Goal: Task Accomplishment & Management: Manage account settings

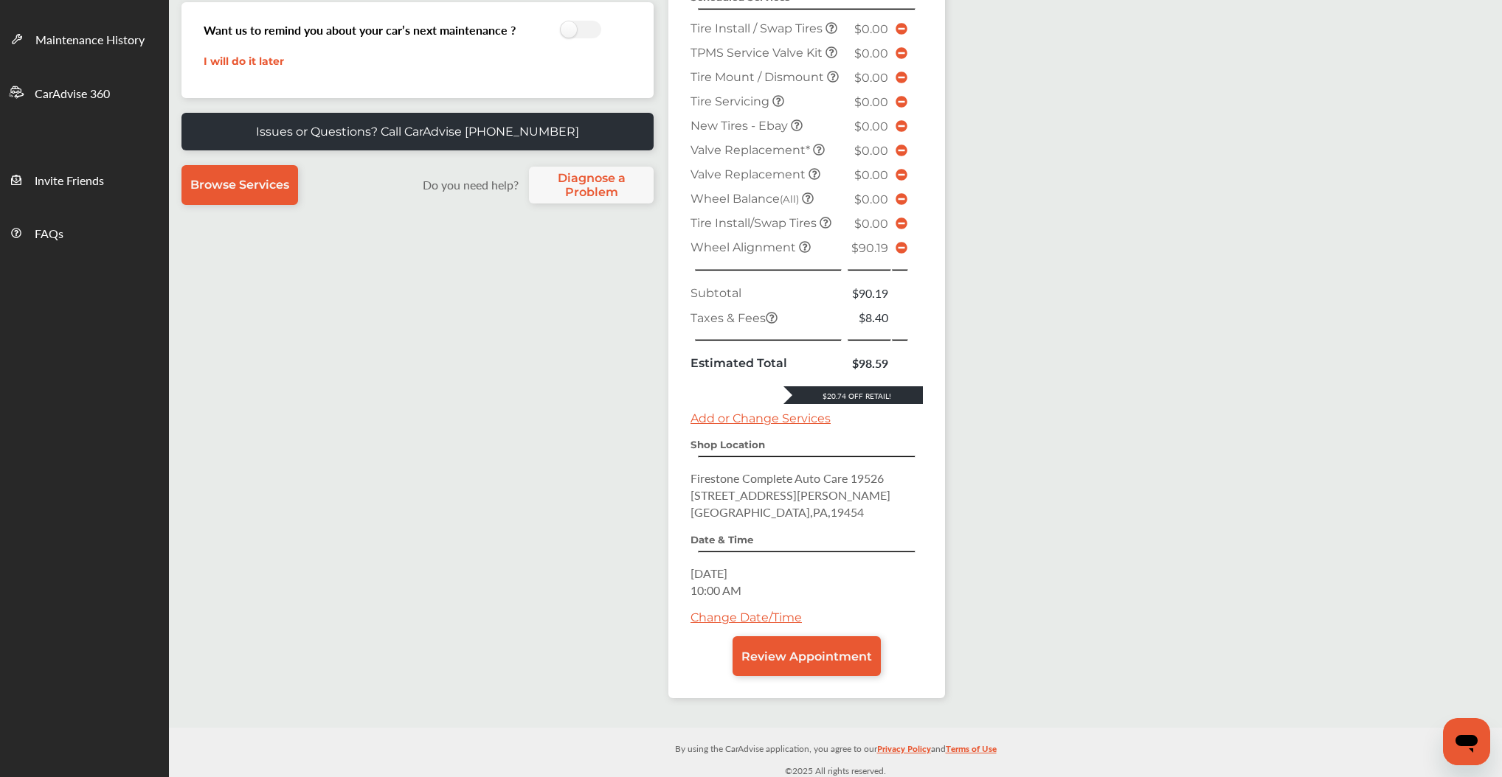
scroll to position [507, 0]
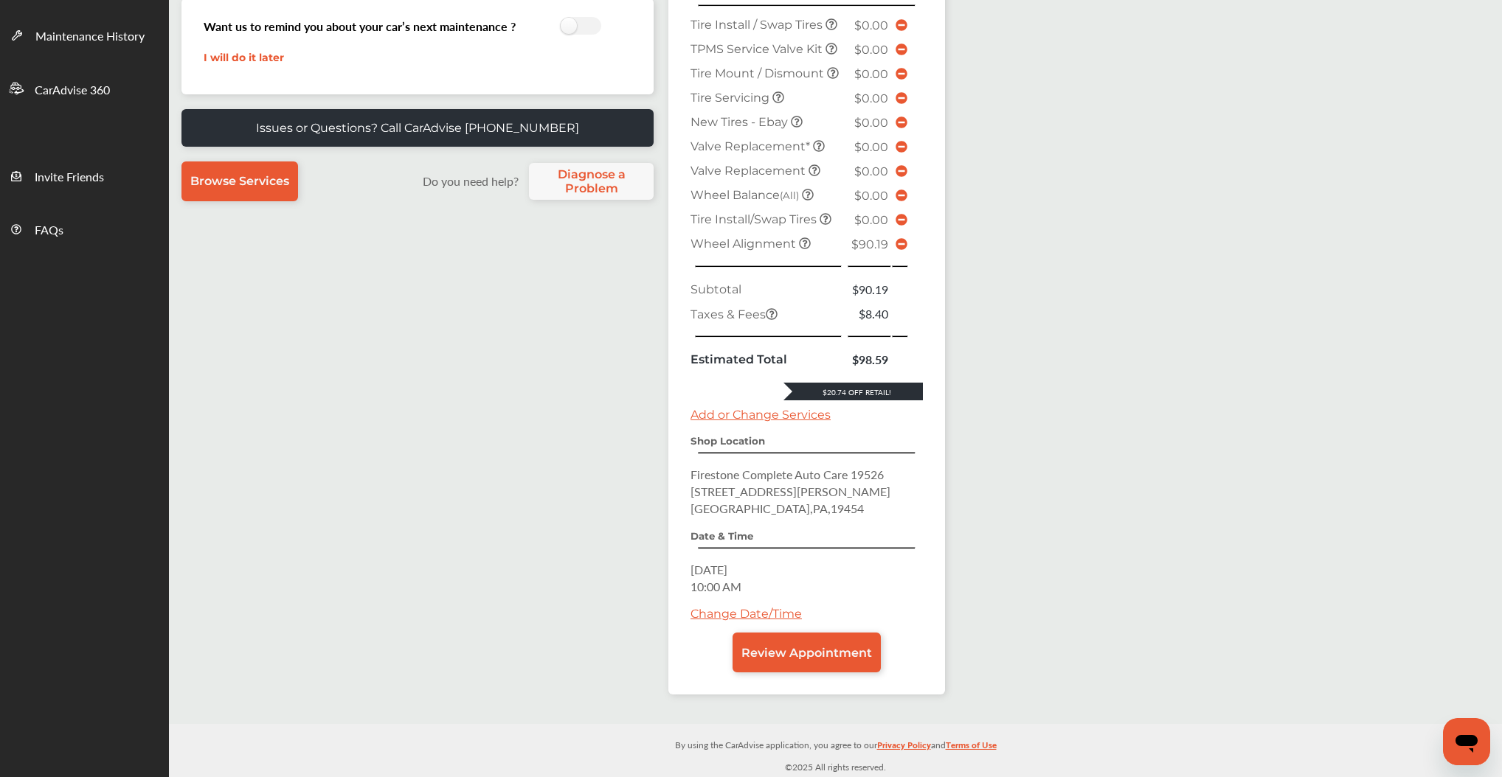
click at [750, 408] on link "Add or Change Services" at bounding box center [760, 415] width 140 height 14
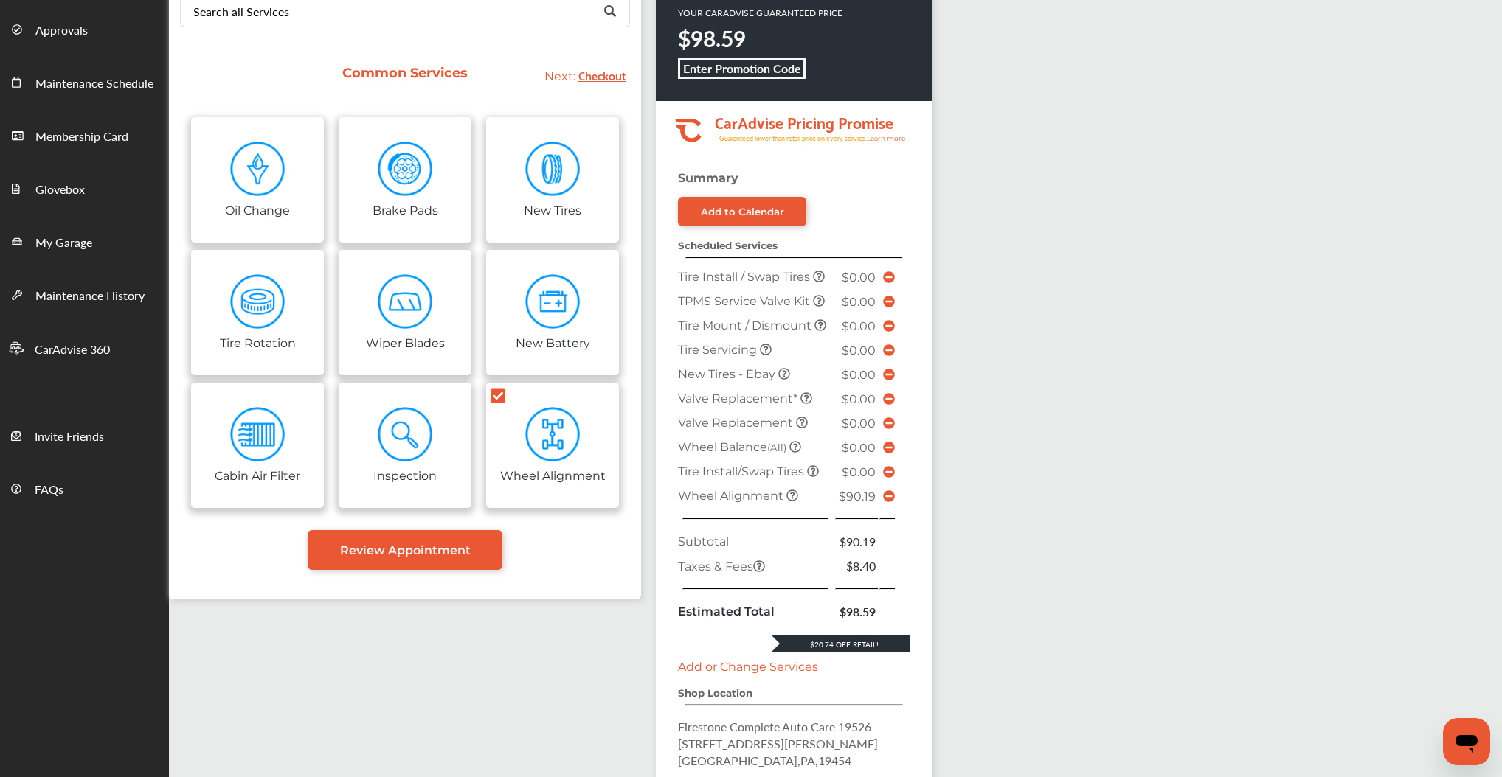
scroll to position [177, 0]
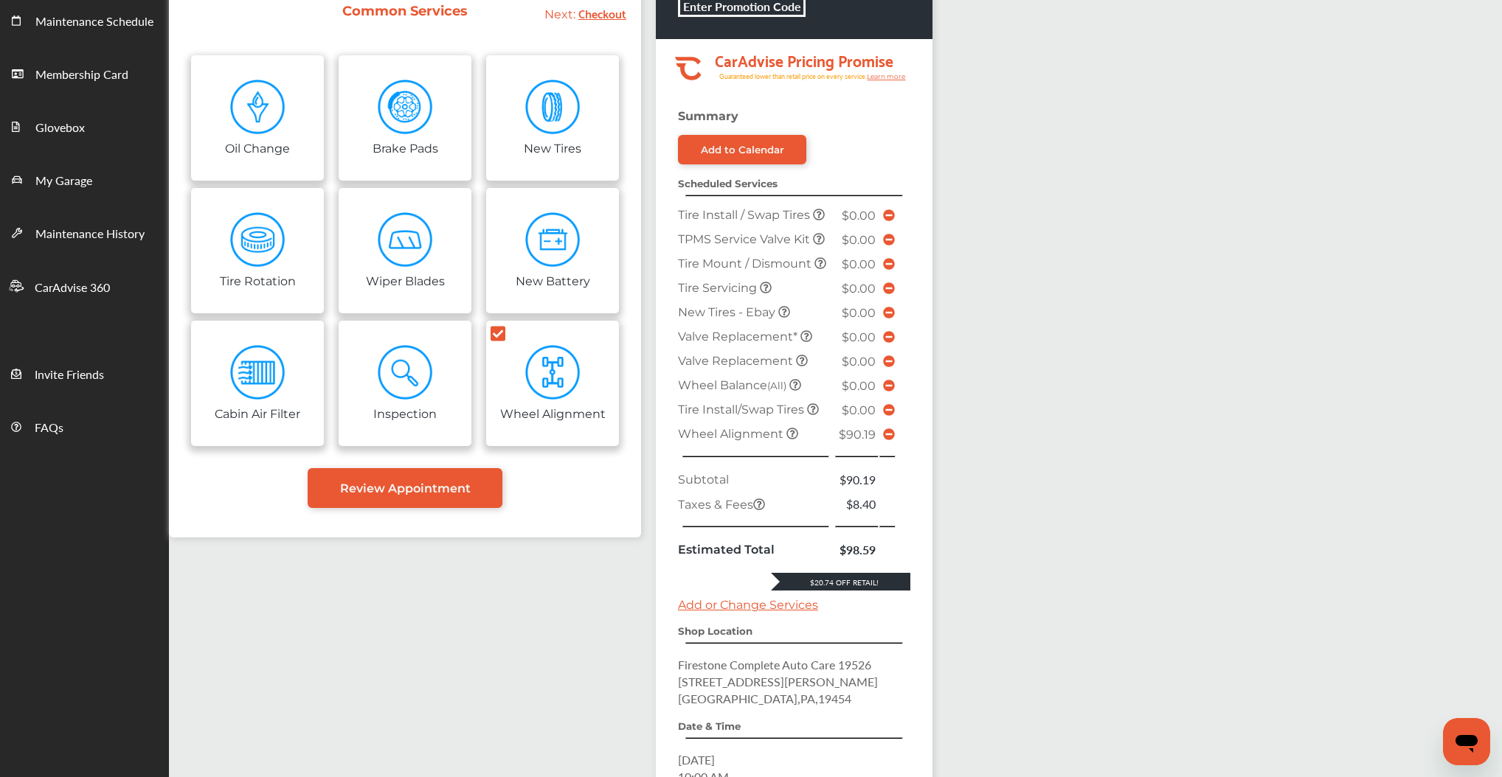
click at [895, 440] on icon at bounding box center [889, 435] width 12 height 12
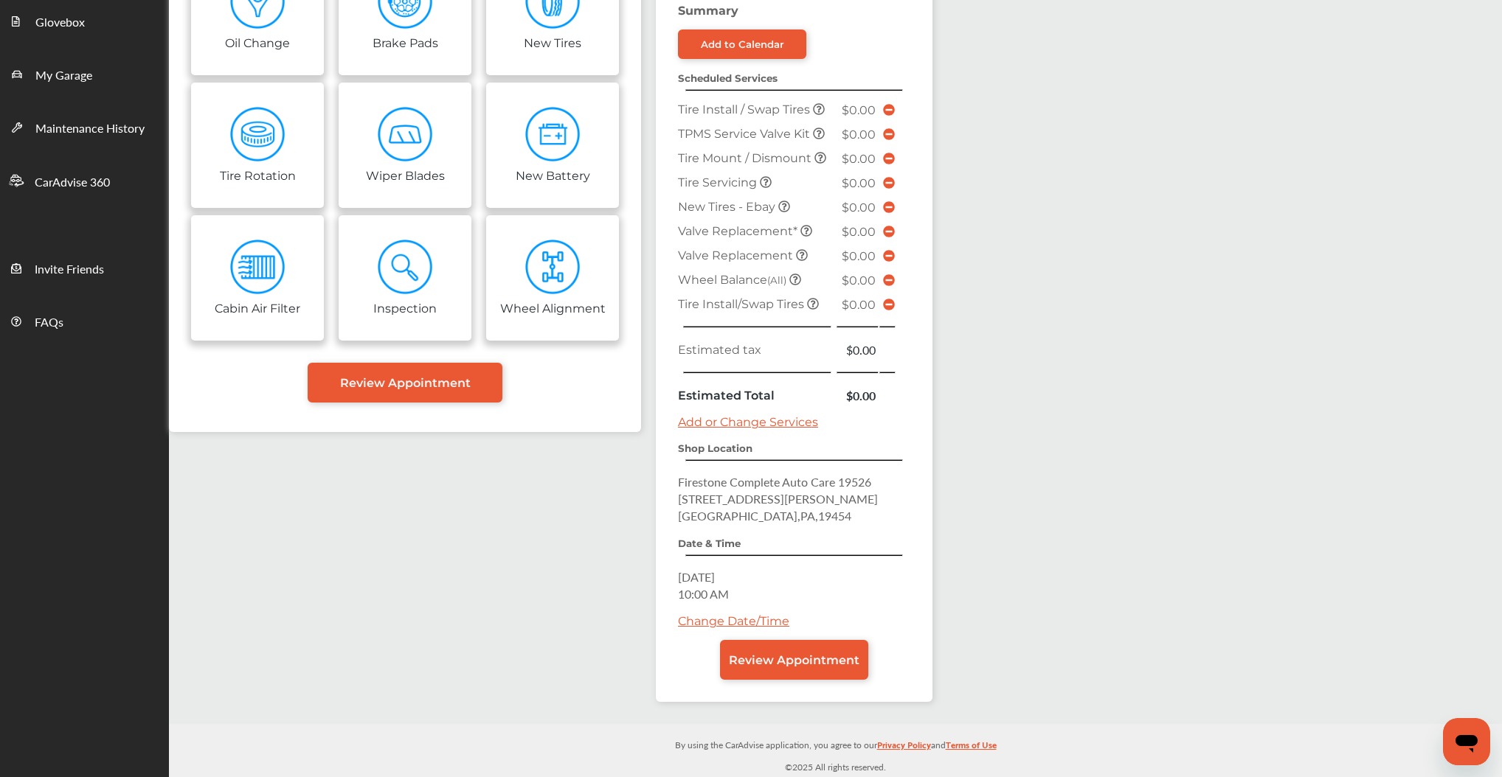
scroll to position [409, 0]
click at [788, 662] on span "Review Appointment" at bounding box center [794, 661] width 131 height 14
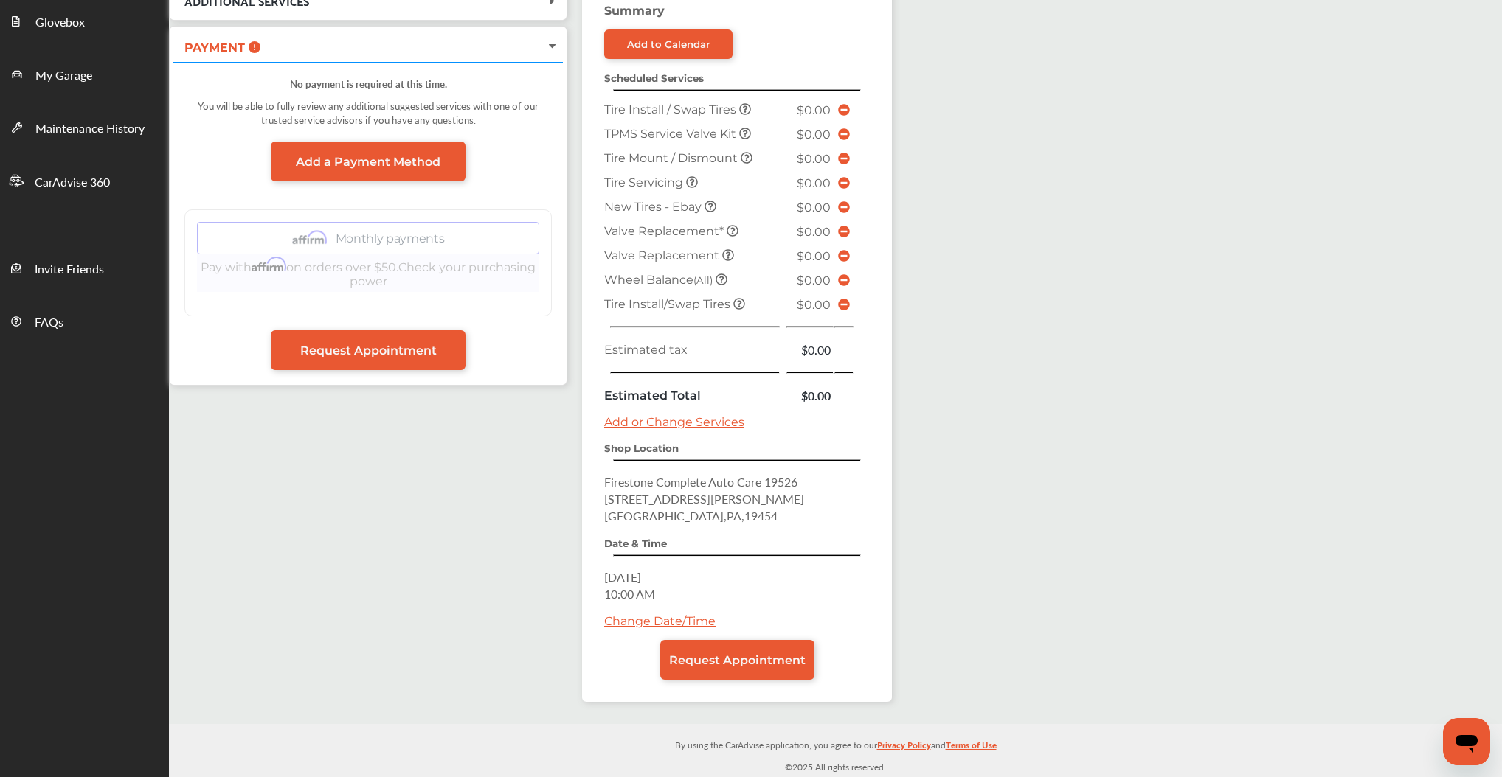
scroll to position [367, 0]
click at [683, 654] on span "Request Appointment" at bounding box center [737, 661] width 136 height 14
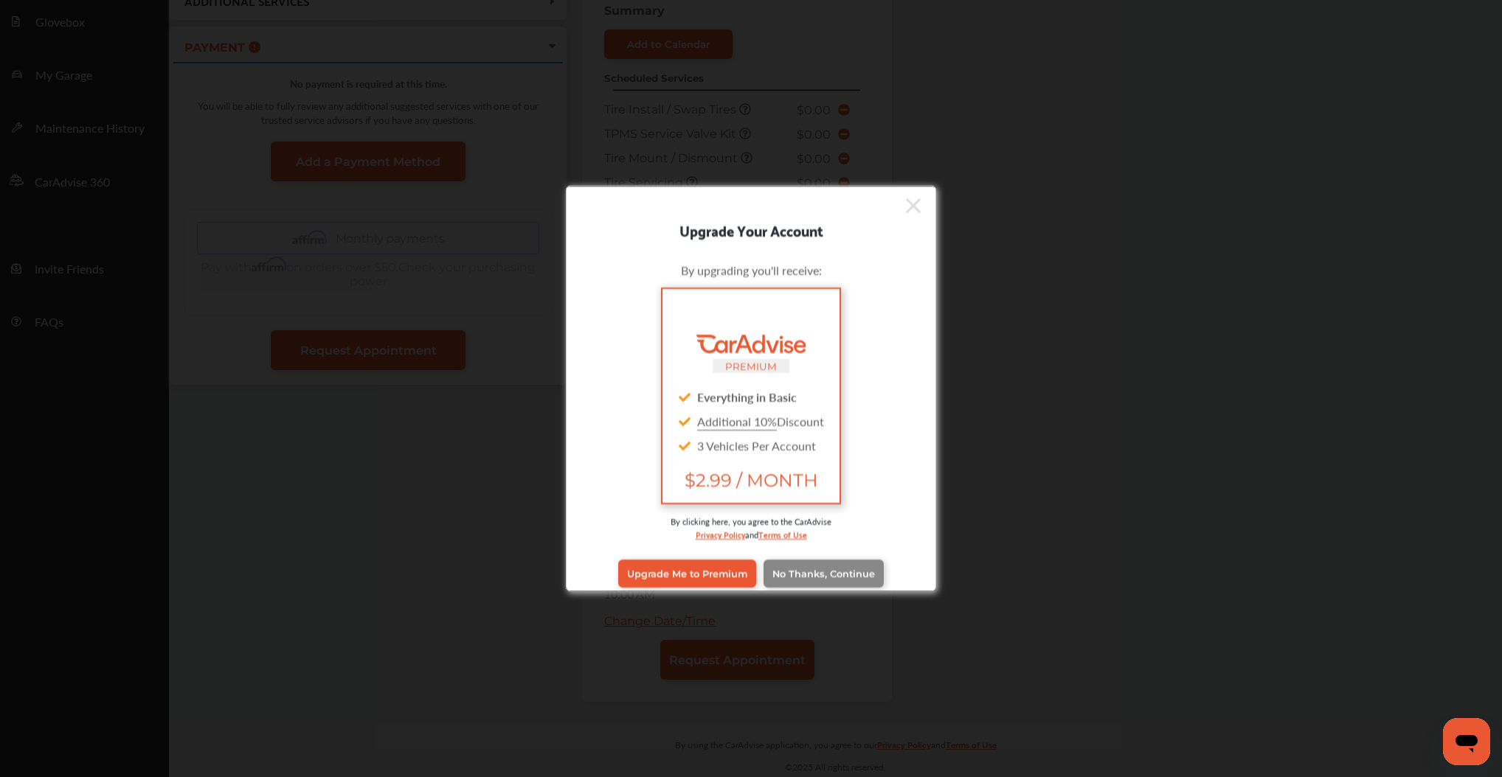
click at [791, 587] on link "No Thanks, Continue" at bounding box center [823, 573] width 120 height 28
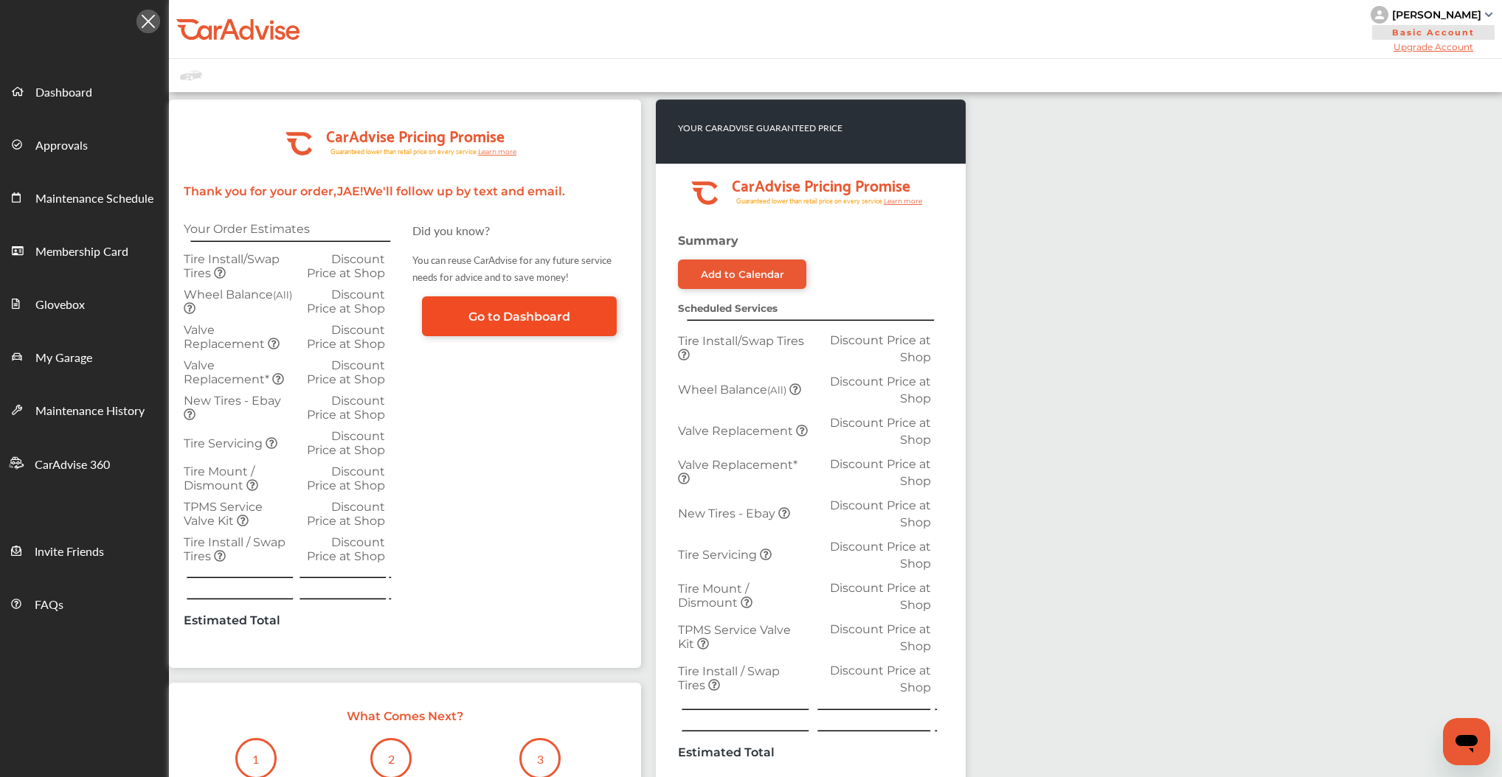
click at [513, 324] on span "Go to Dashboard" at bounding box center [519, 317] width 102 height 14
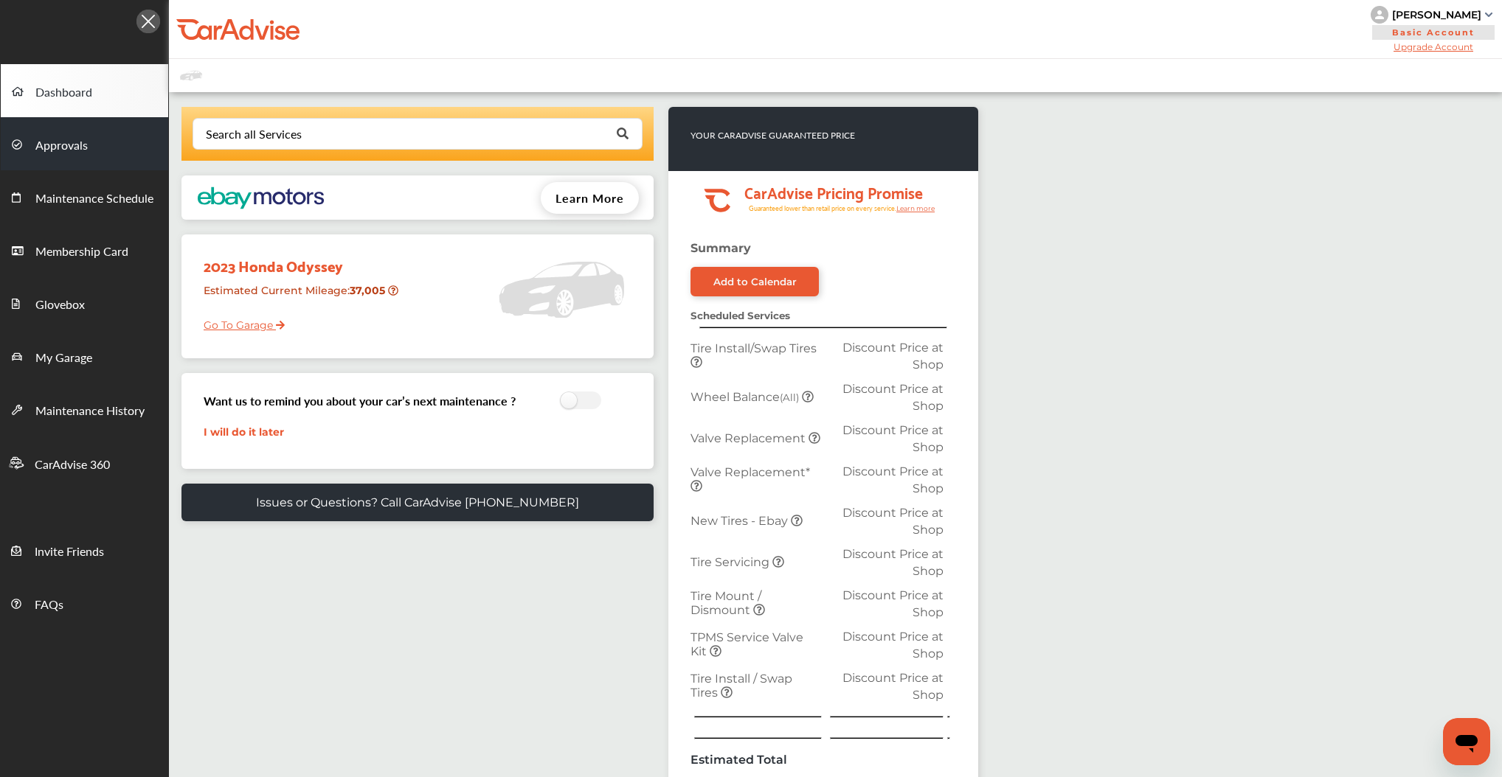
click at [106, 145] on link "Approvals" at bounding box center [84, 143] width 167 height 53
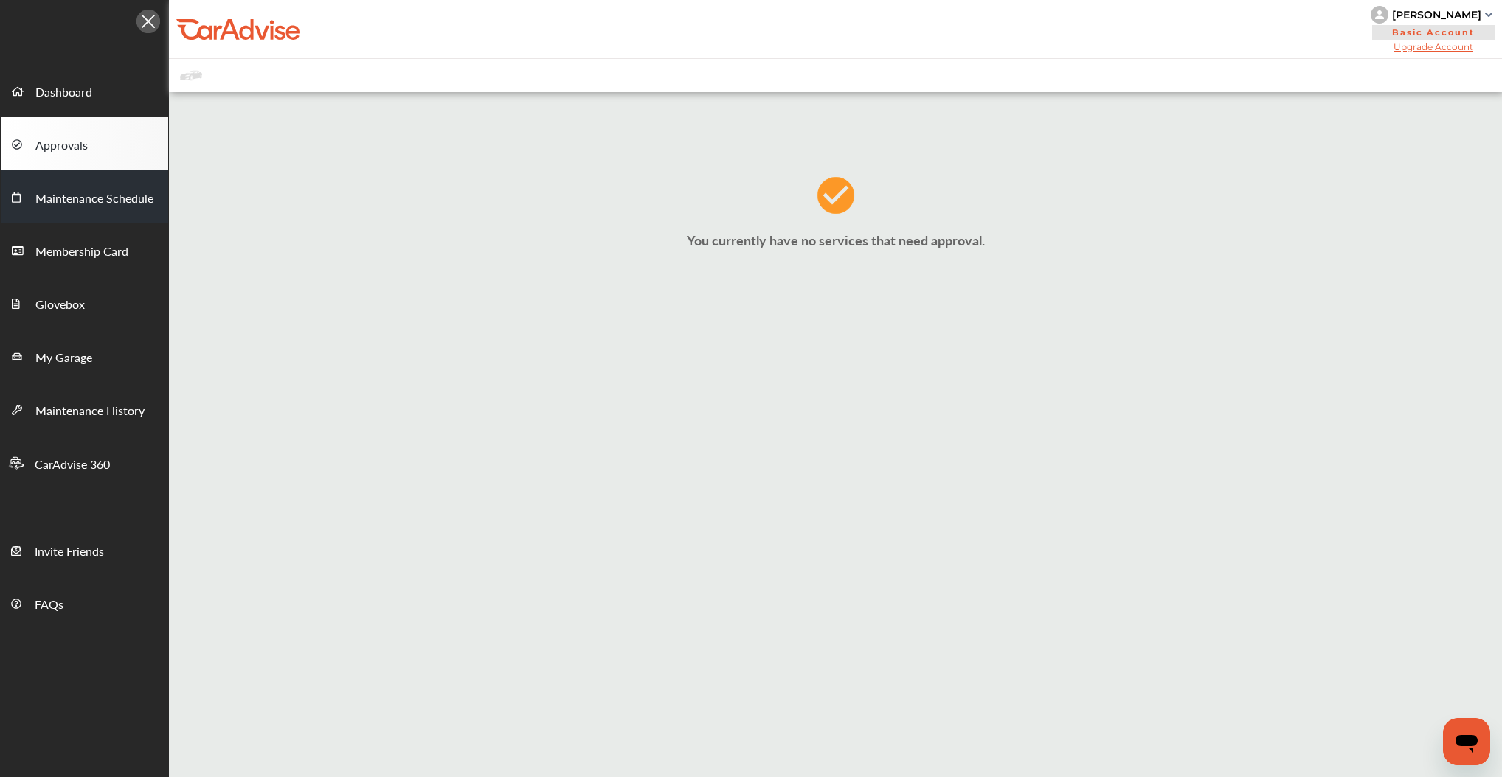
click at [128, 209] on link "Maintenance Schedule" at bounding box center [84, 196] width 167 height 53
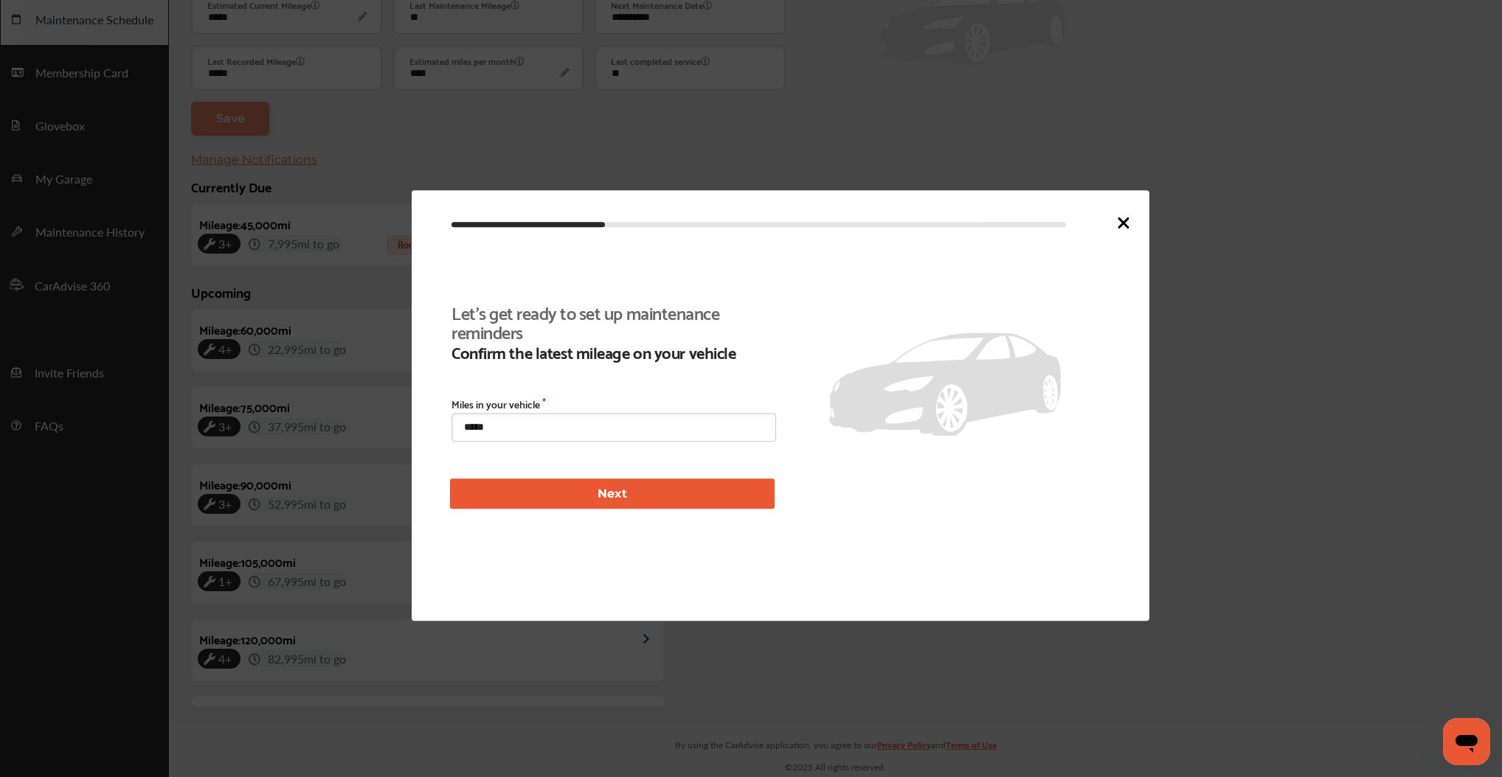
scroll to position [251, 0]
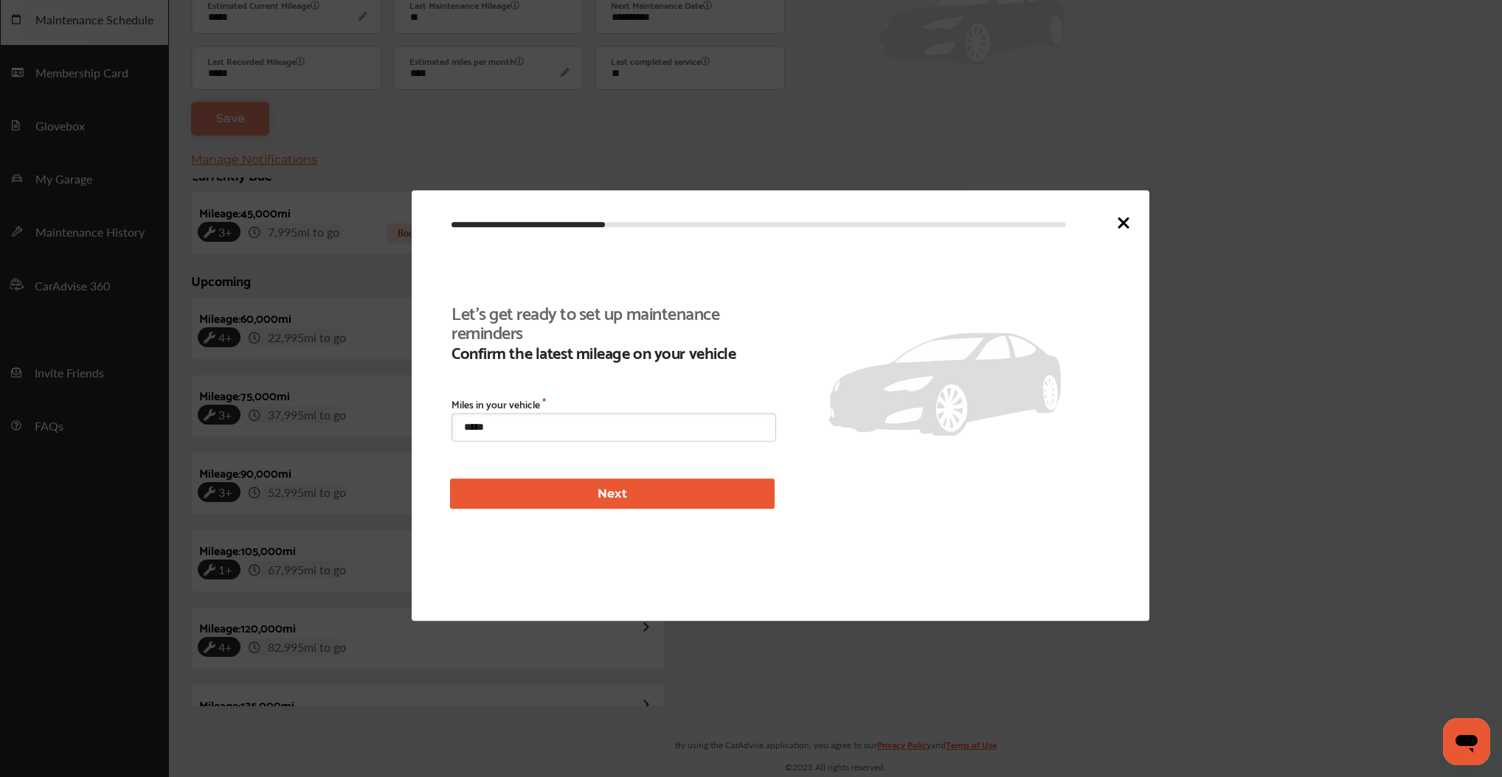
click at [1118, 221] on icon at bounding box center [1124, 223] width 18 height 18
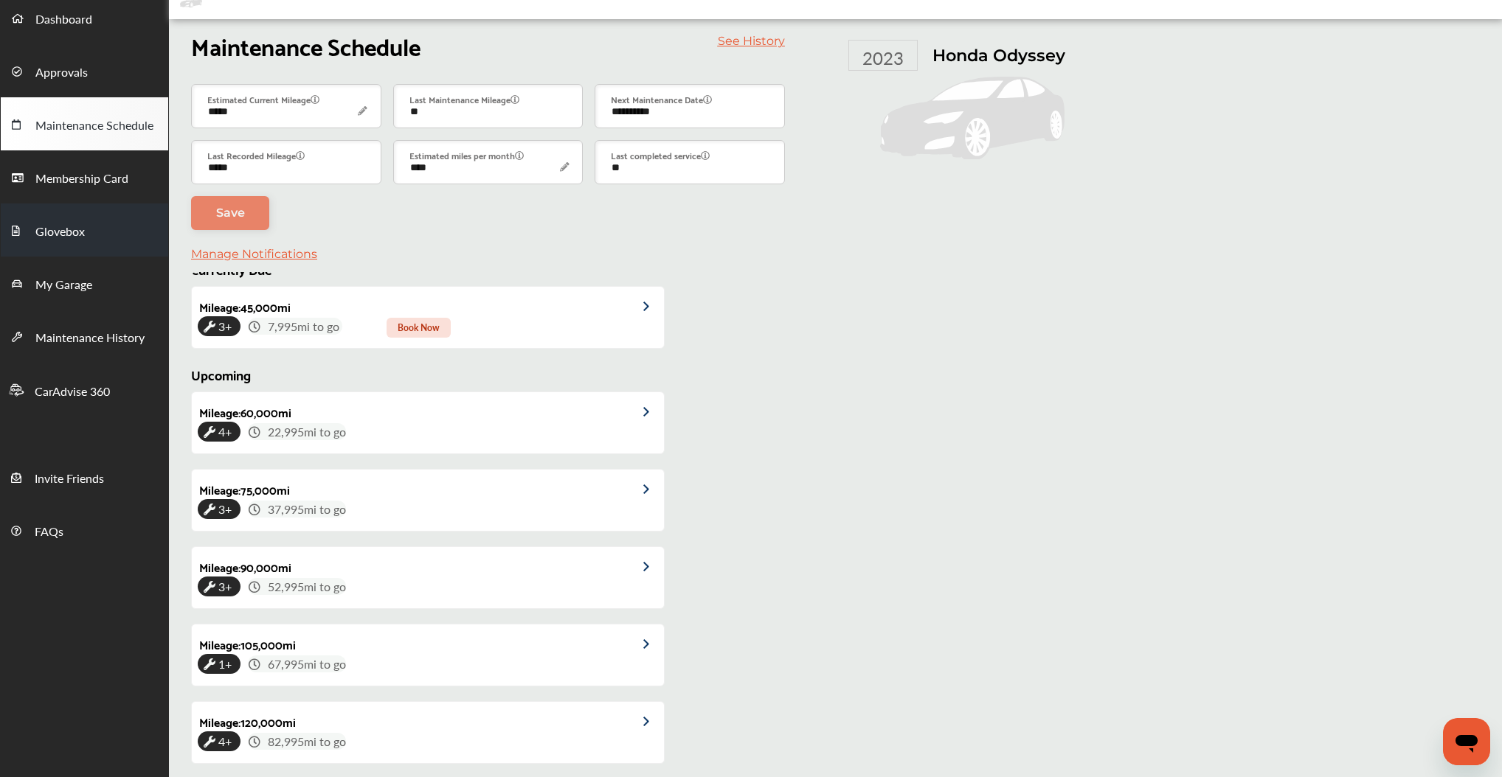
scroll to position [0, 0]
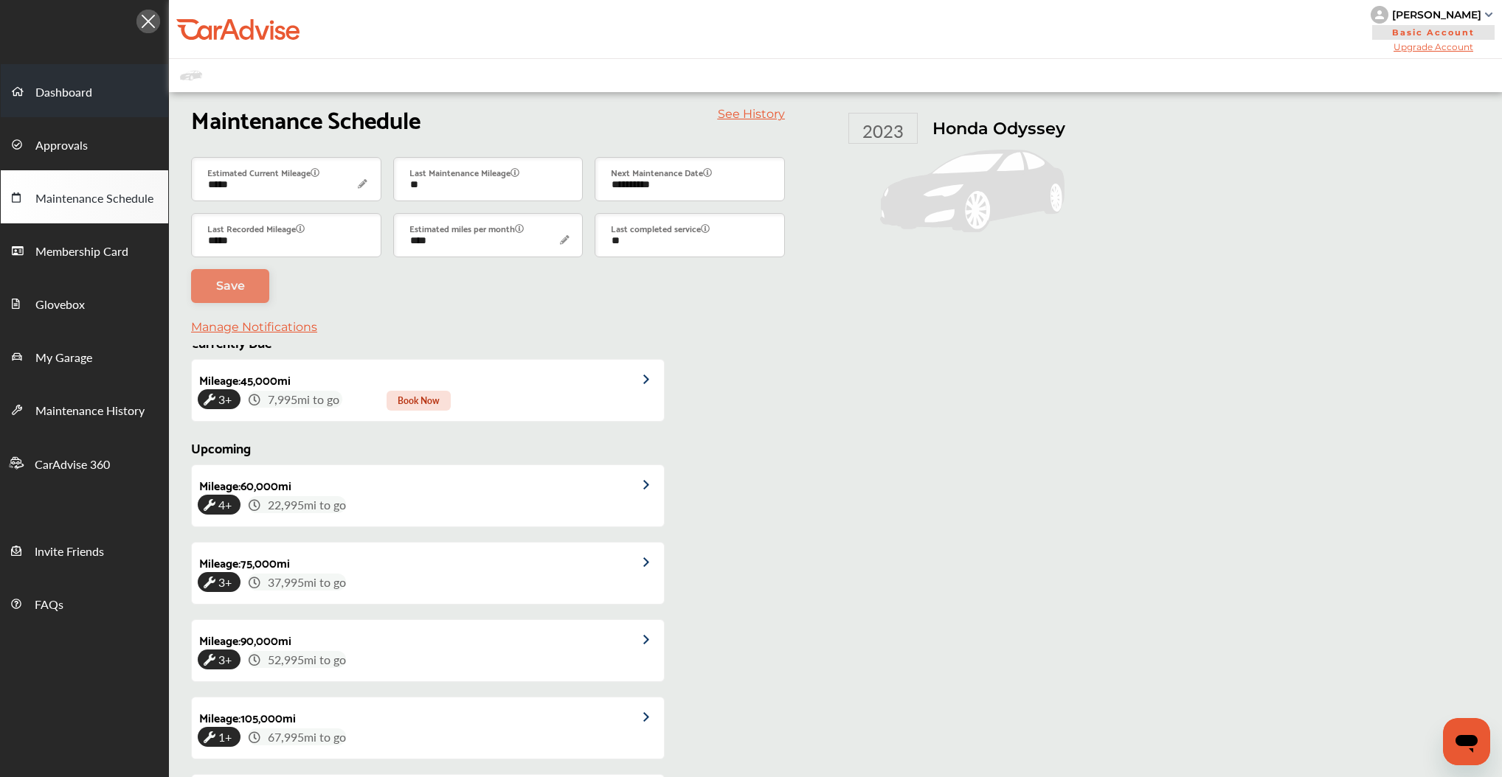
click at [86, 100] on span "Dashboard" at bounding box center [63, 92] width 57 height 19
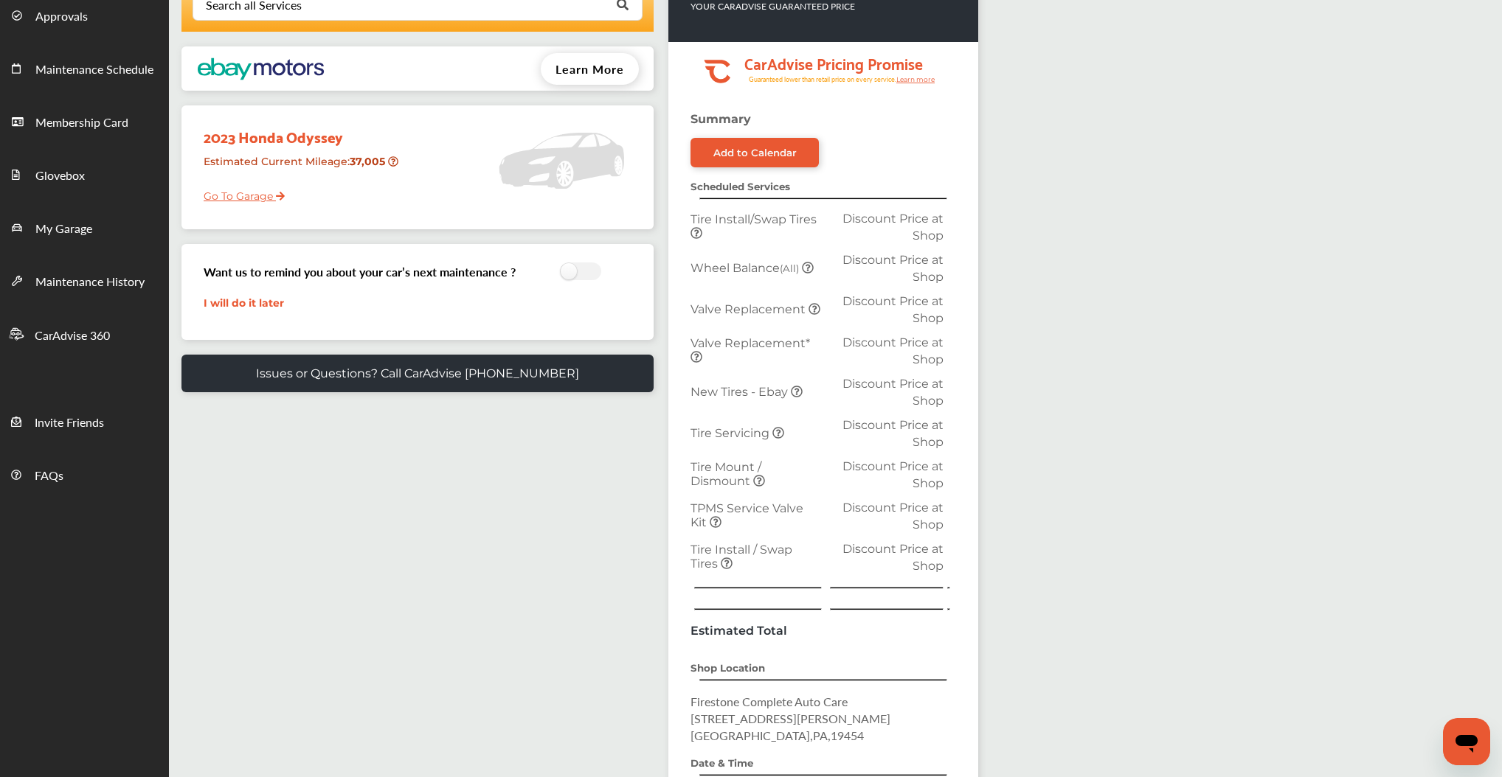
scroll to position [112, 0]
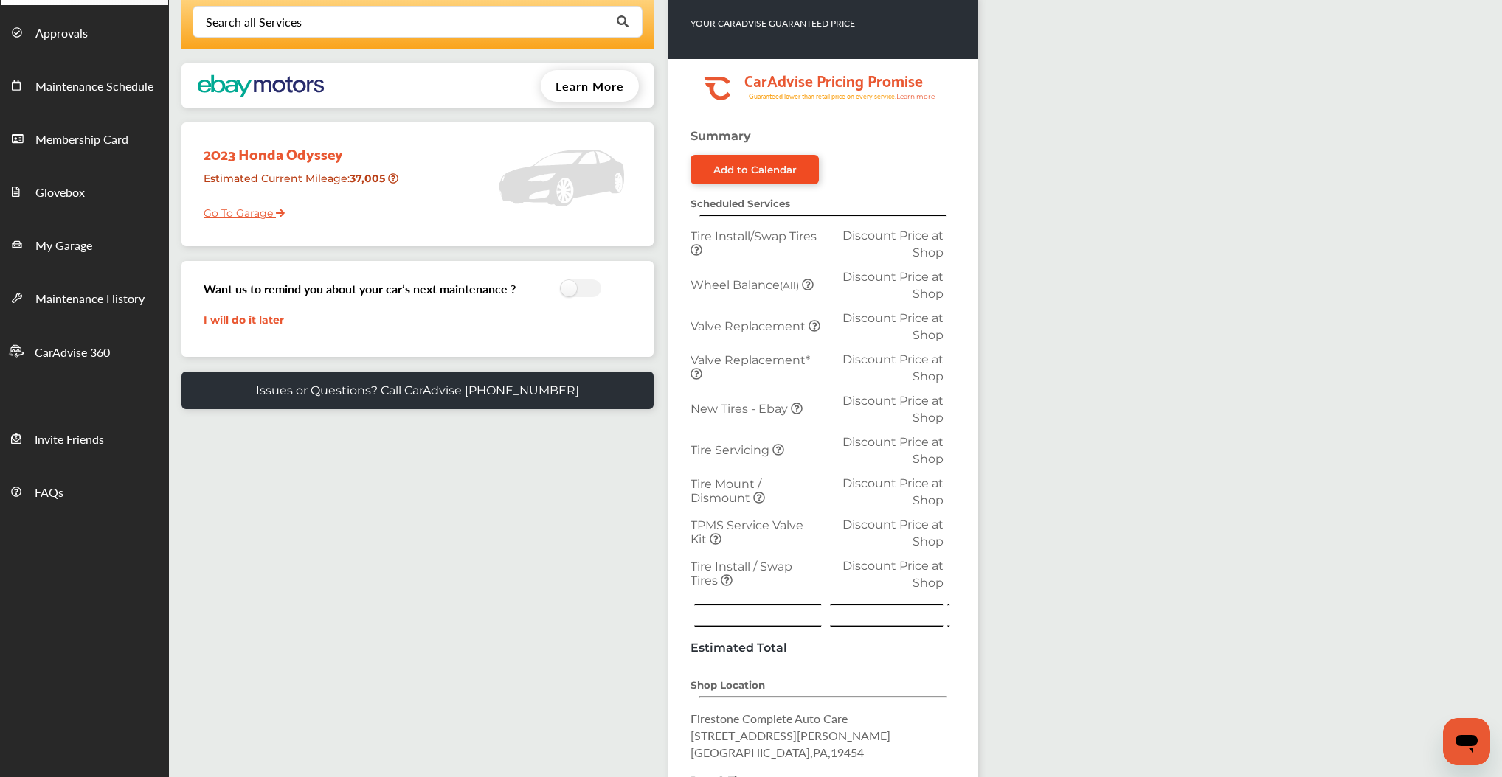
click at [746, 176] on div "Add to Calendar" at bounding box center [754, 170] width 83 height 12
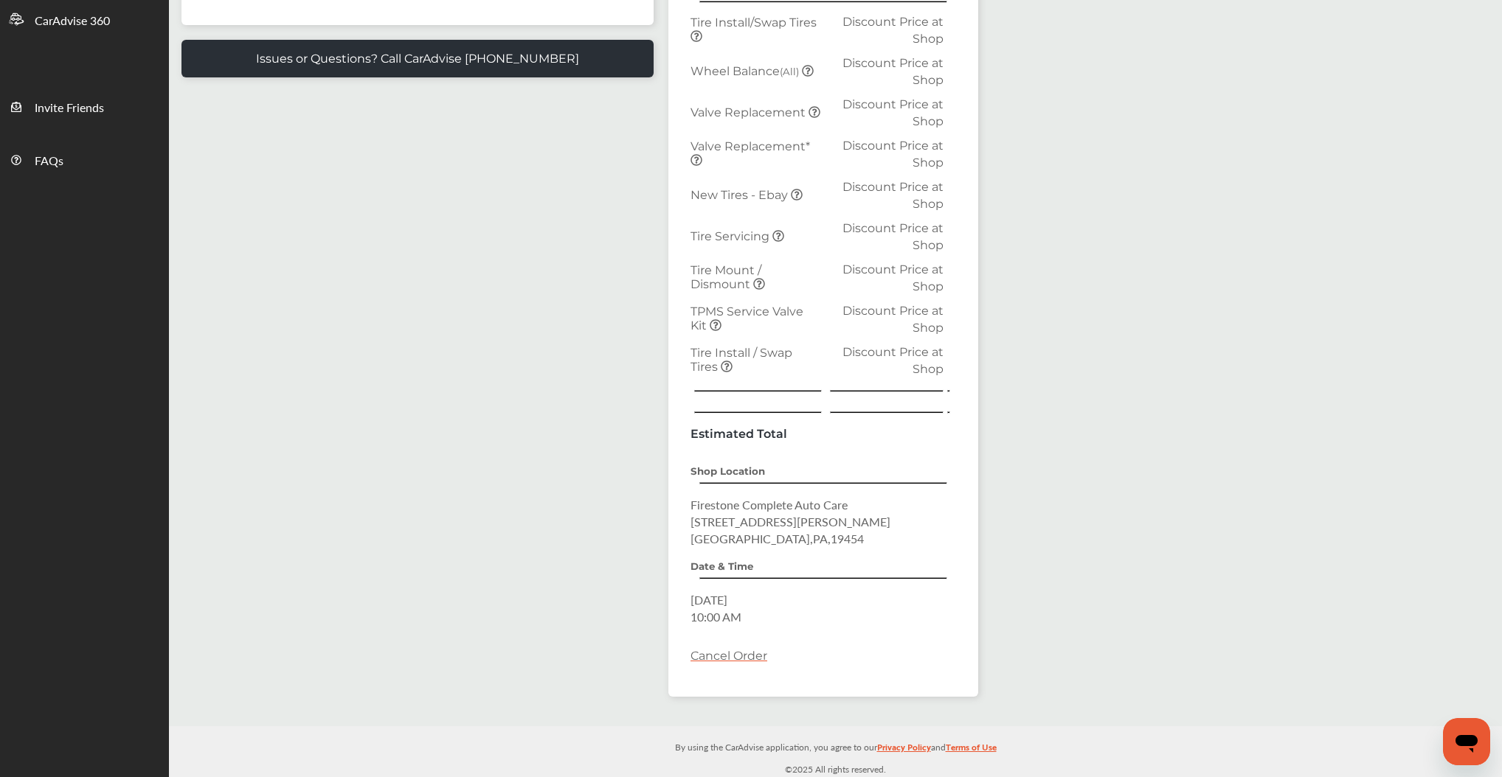
scroll to position [533, 0]
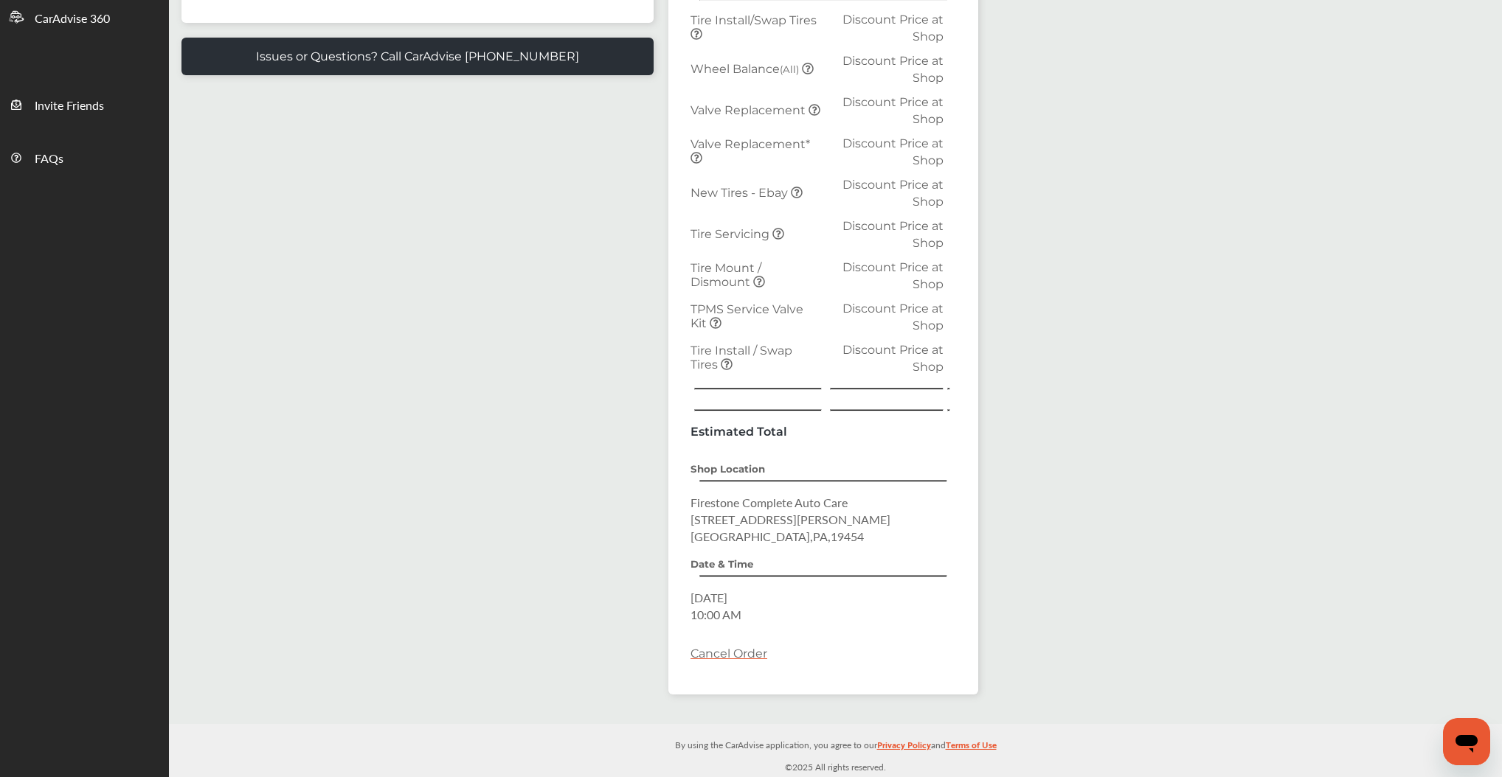
click at [749, 647] on link "Cancel Order" at bounding box center [728, 654] width 77 height 14
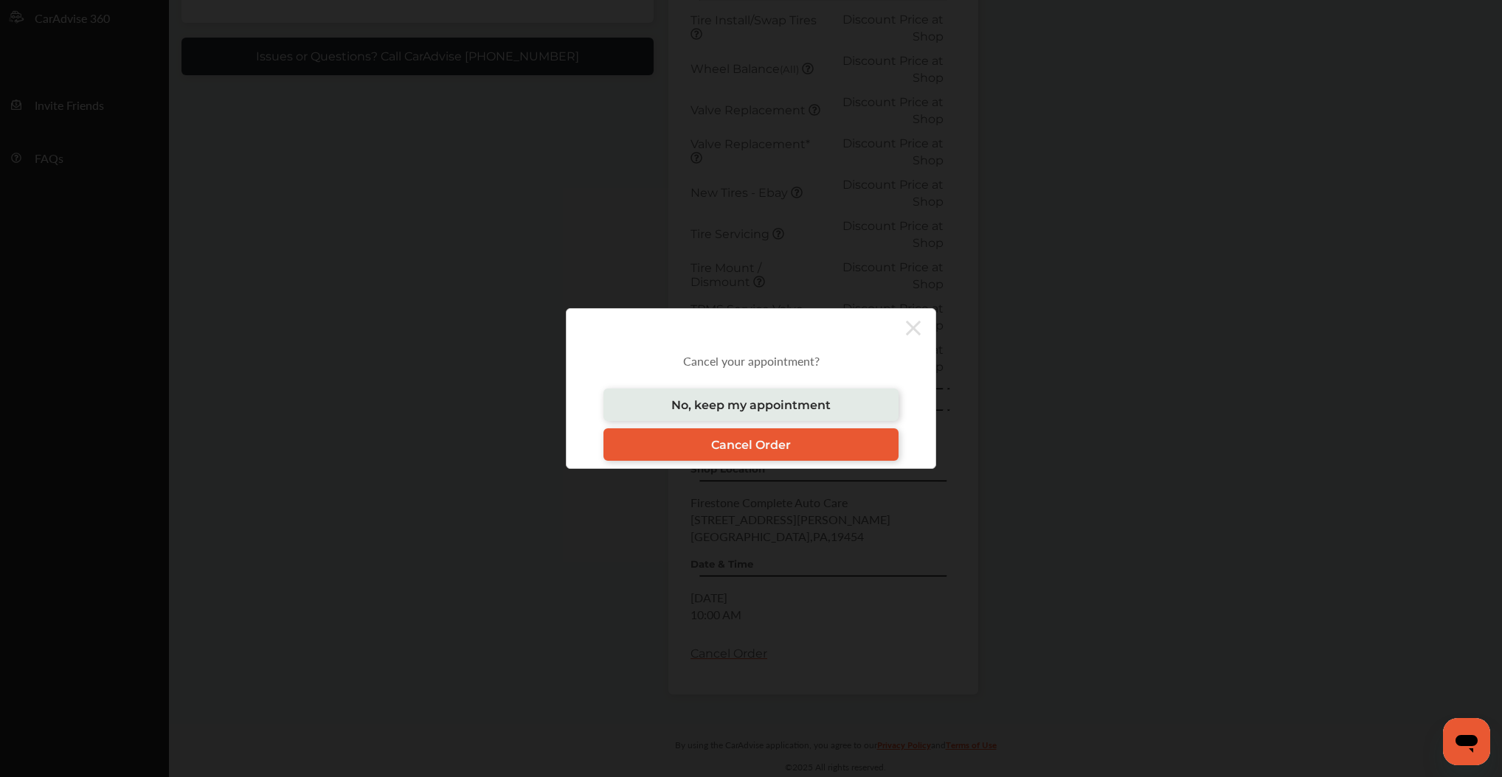
click at [912, 323] on icon at bounding box center [913, 328] width 15 height 24
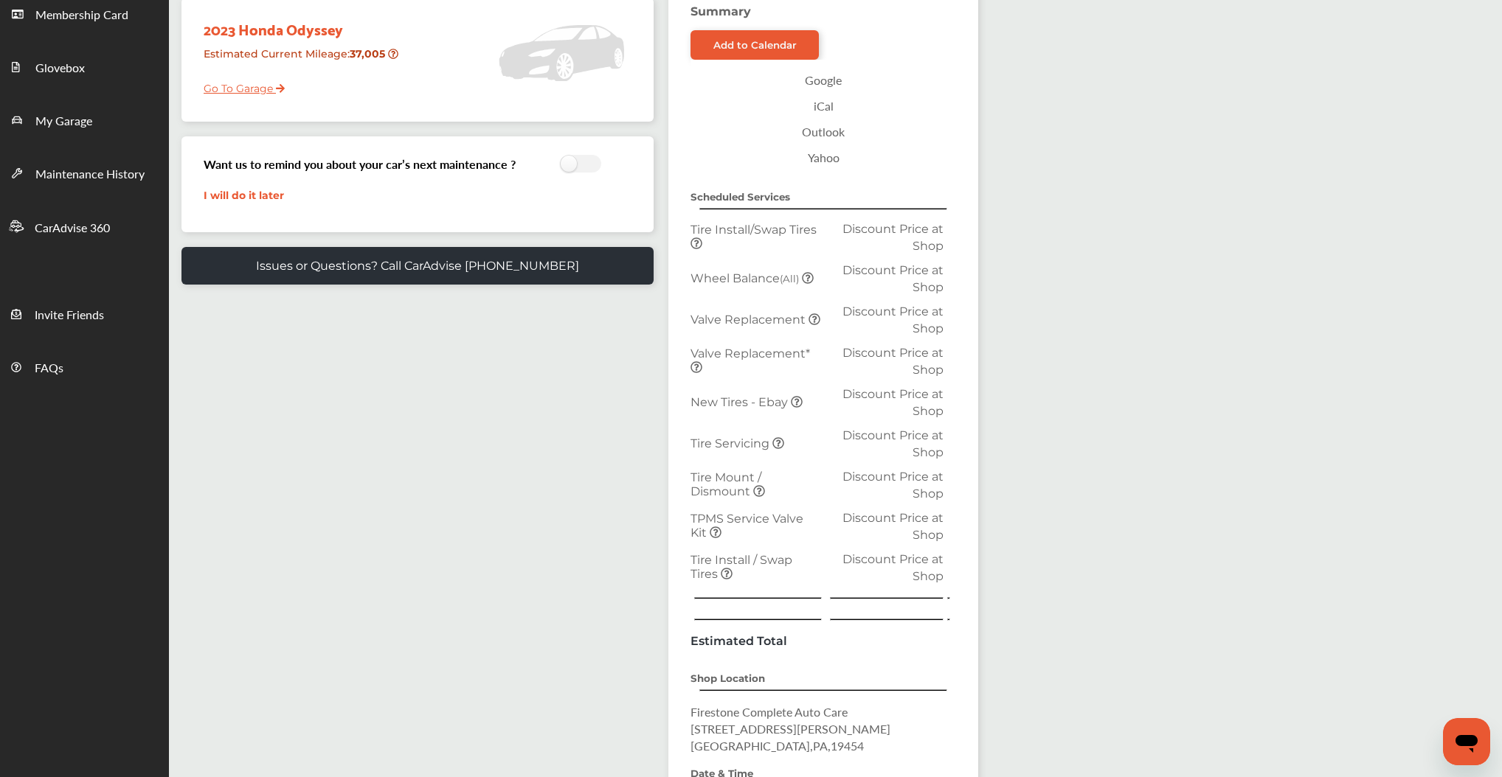
scroll to position [2, 0]
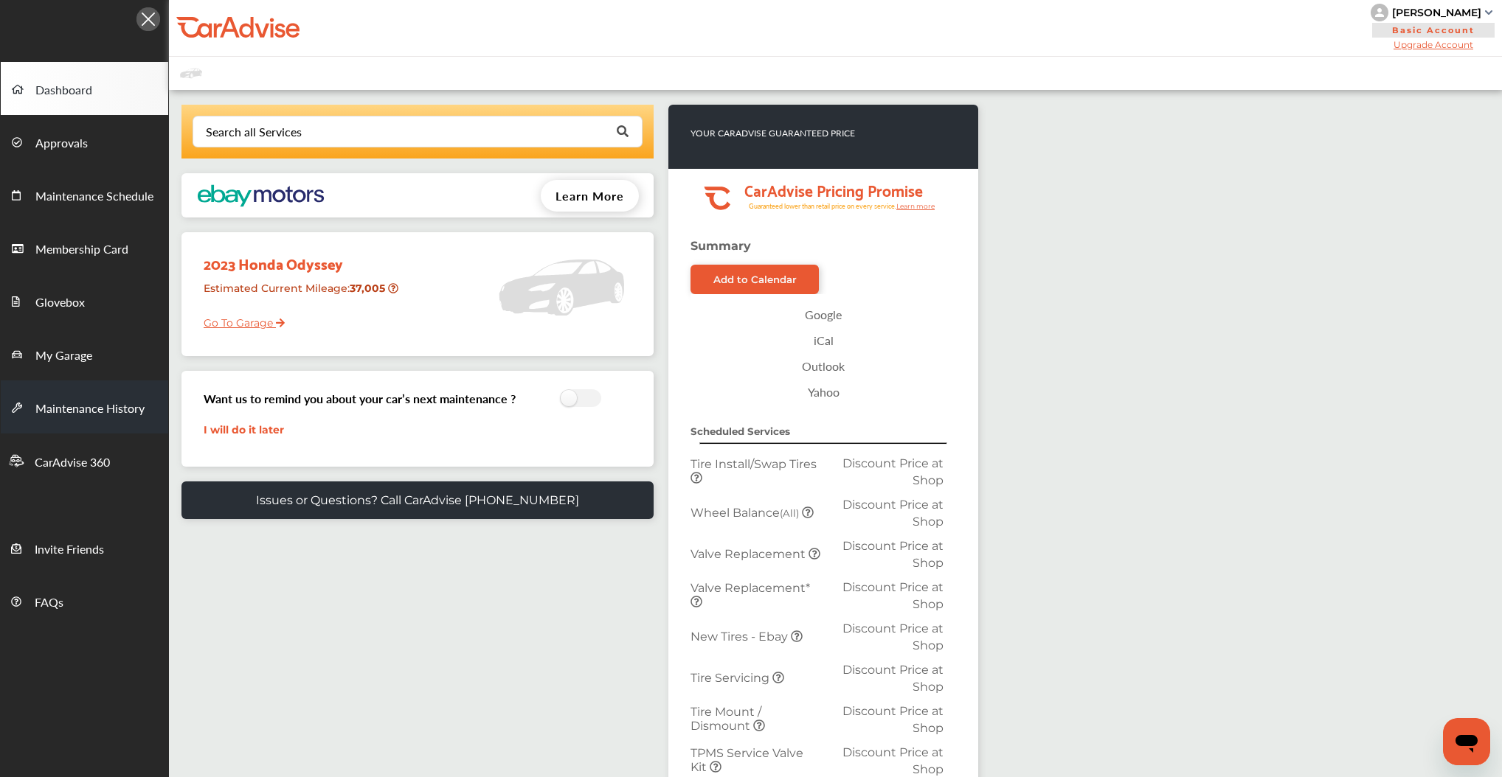
click at [76, 414] on span "Maintenance History" at bounding box center [89, 409] width 109 height 19
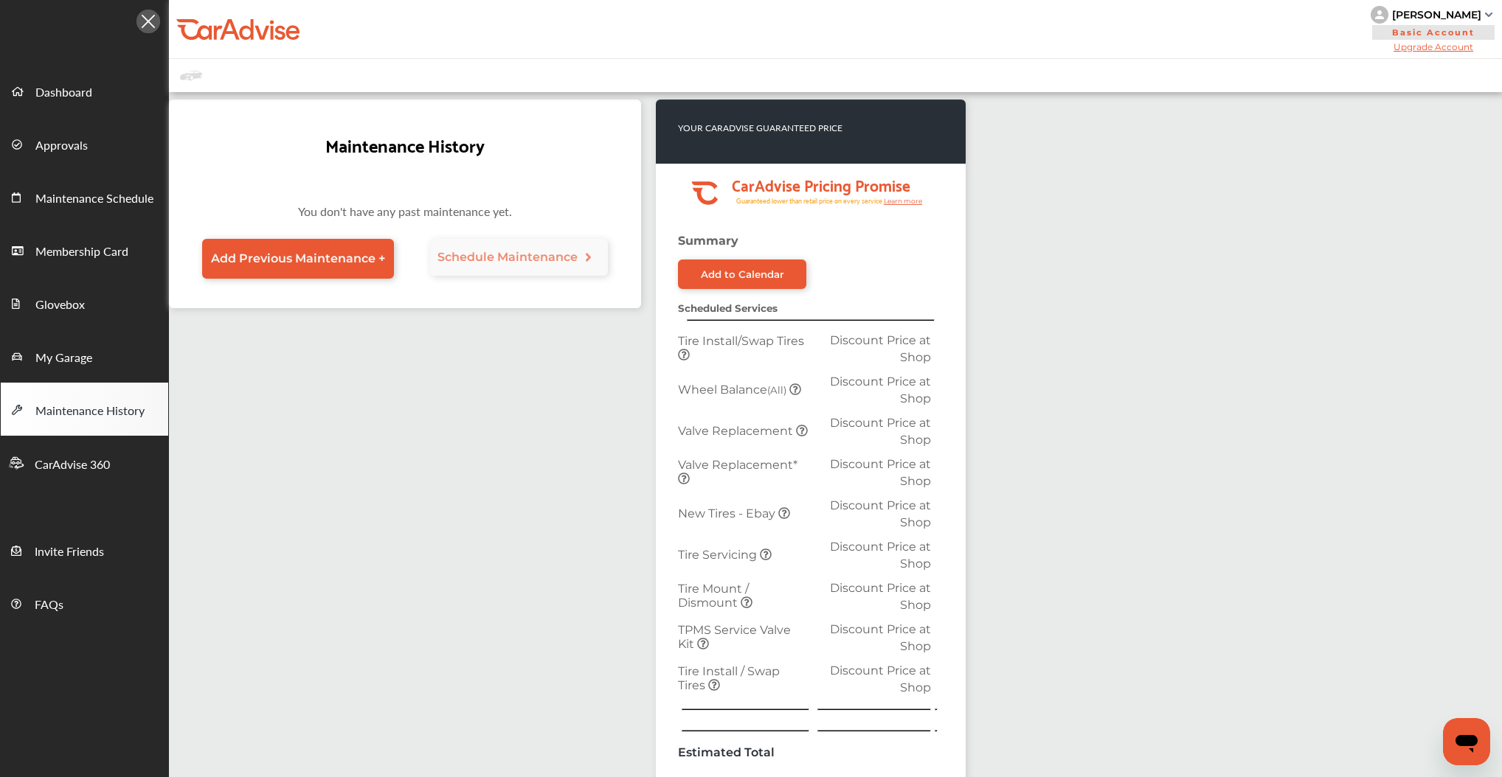
click at [1485, 15] on img at bounding box center [1488, 15] width 7 height 4
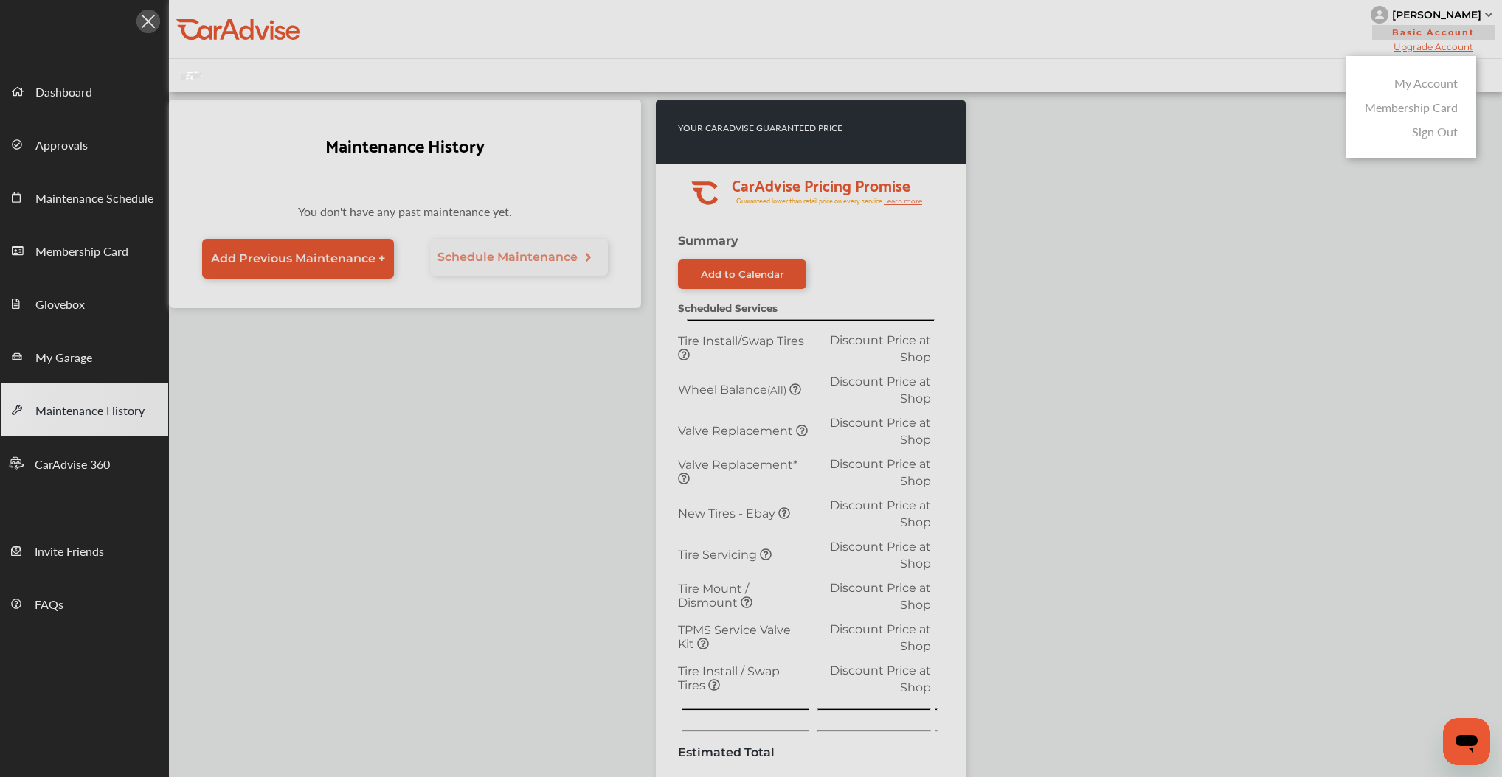
click at [1429, 74] on link "My Account" at bounding box center [1425, 82] width 63 height 17
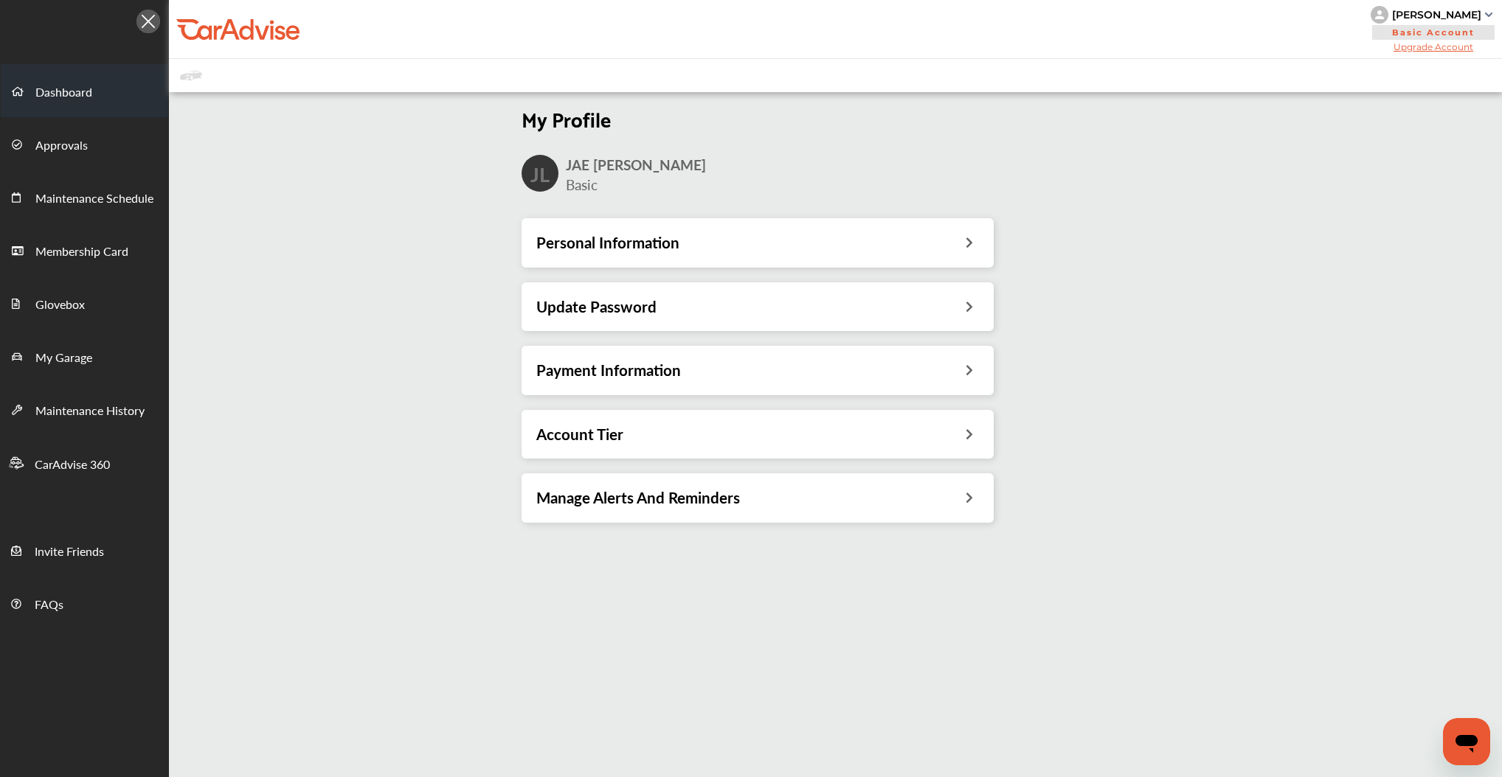
click at [48, 102] on span "Dashboard" at bounding box center [63, 92] width 57 height 19
